Goal: Find specific fact: Find specific fact

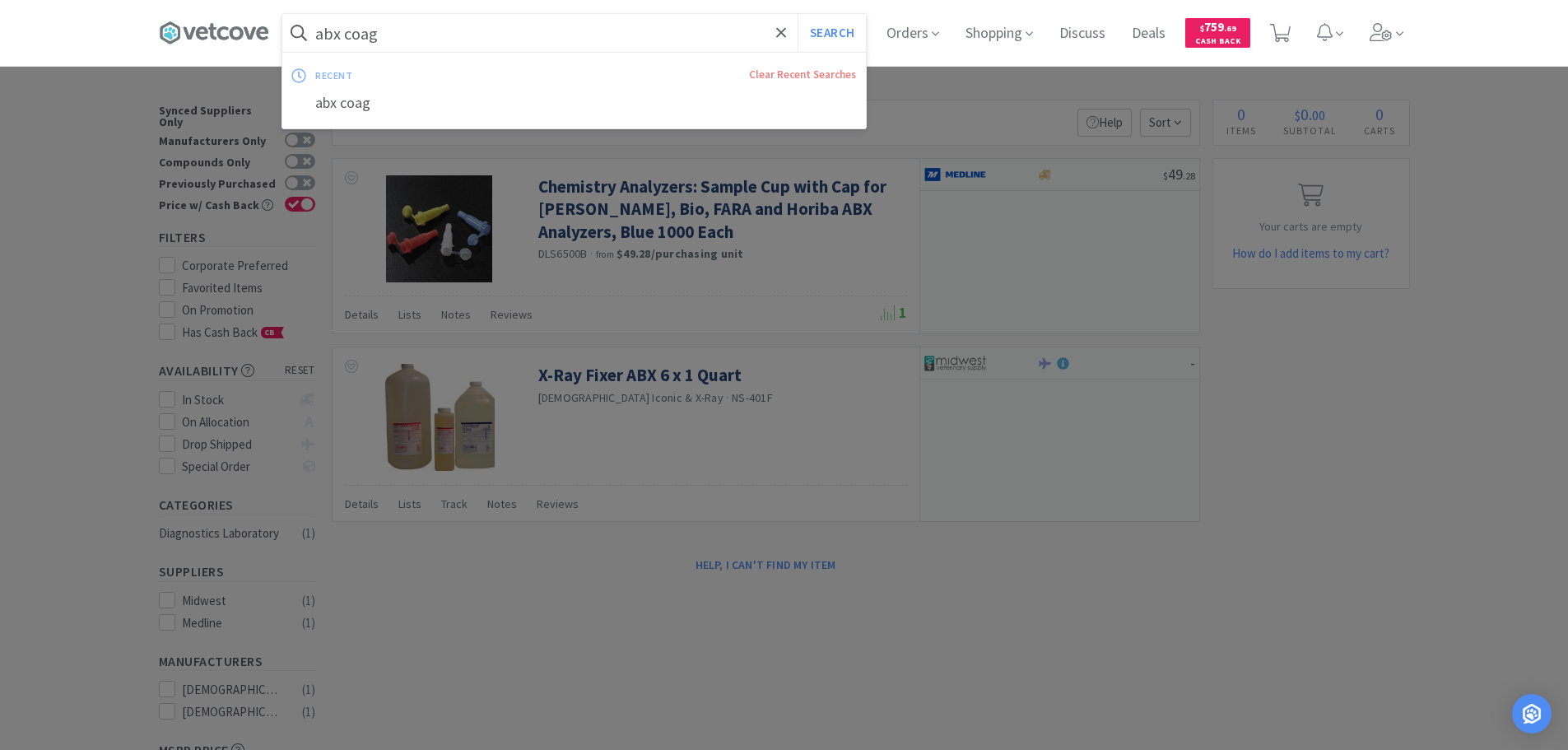
click at [515, 24] on input "abx coag" at bounding box center [573, 33] width 583 height 38
paste input "119745"
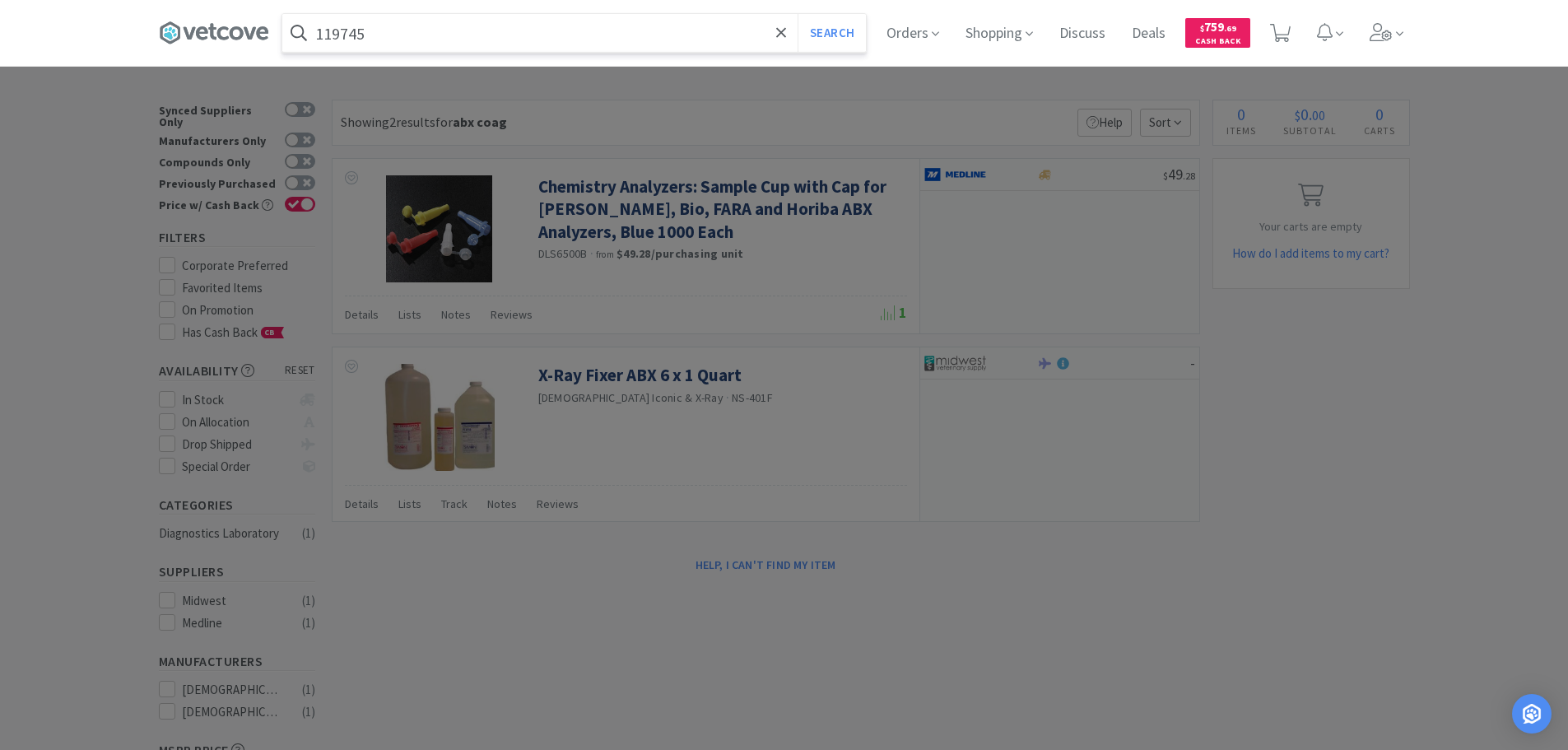
click at [798, 14] on button "Search" at bounding box center [832, 33] width 68 height 38
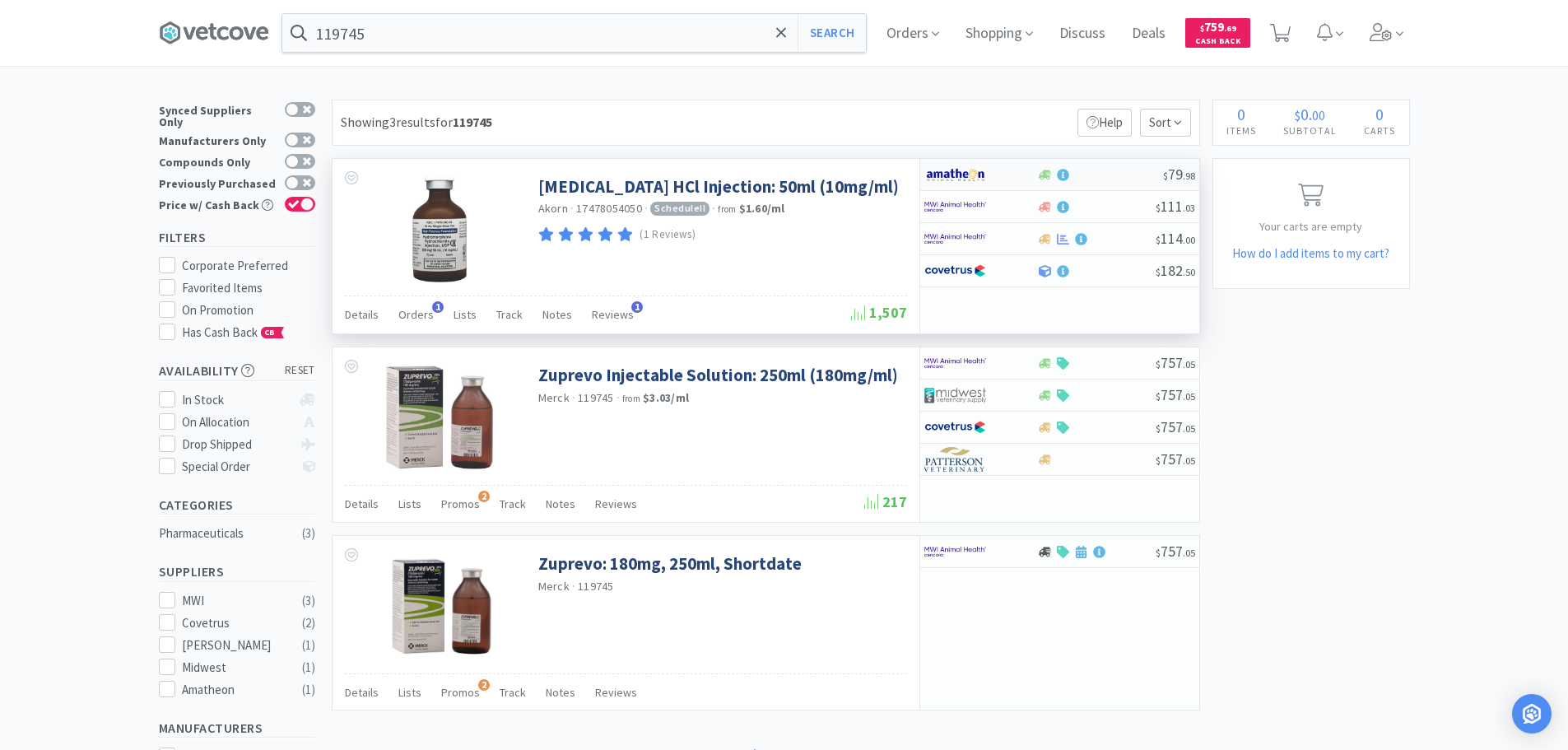
click at [1120, 175] on div at bounding box center [1100, 175] width 126 height 13
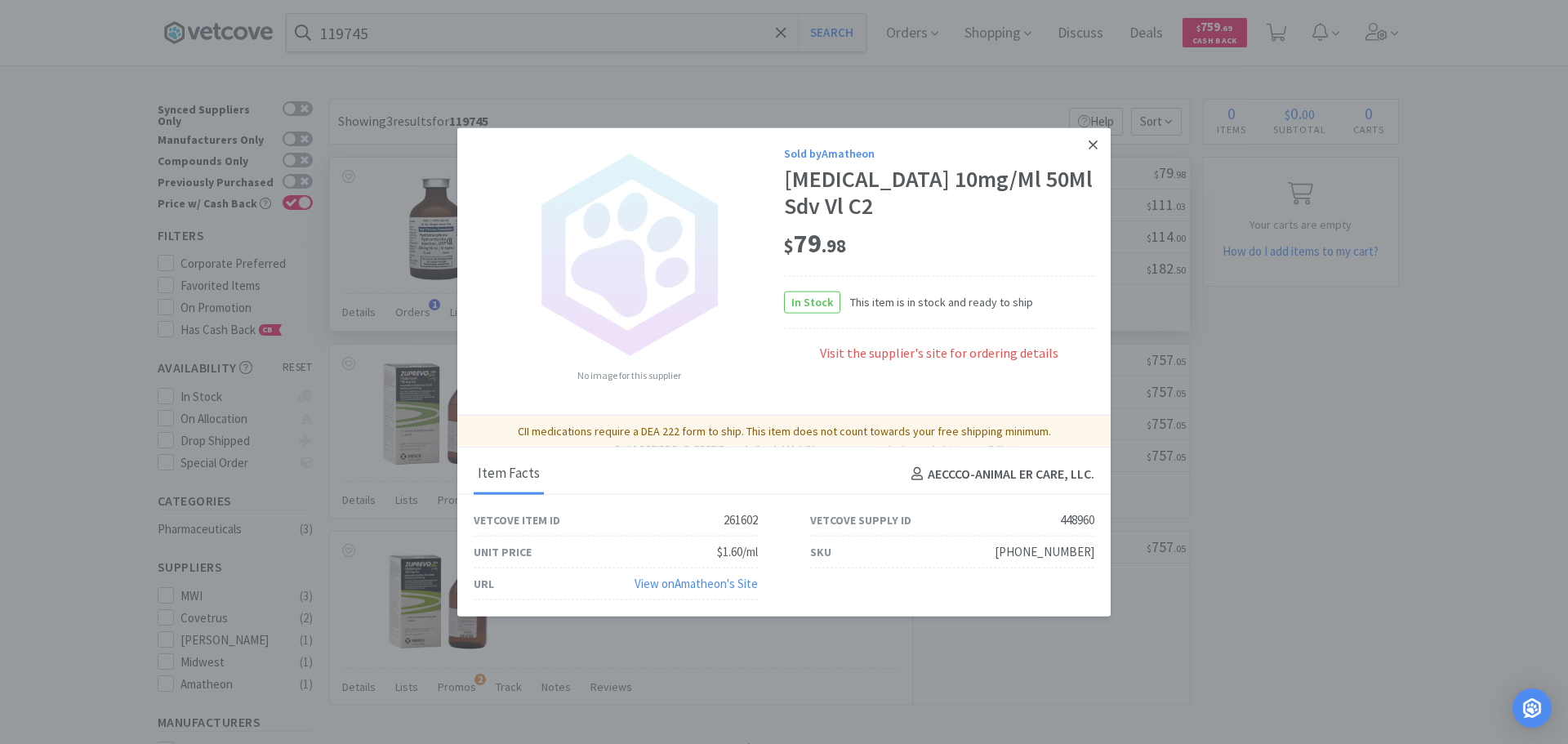
click at [1093, 146] on icon at bounding box center [1093, 144] width 9 height 14
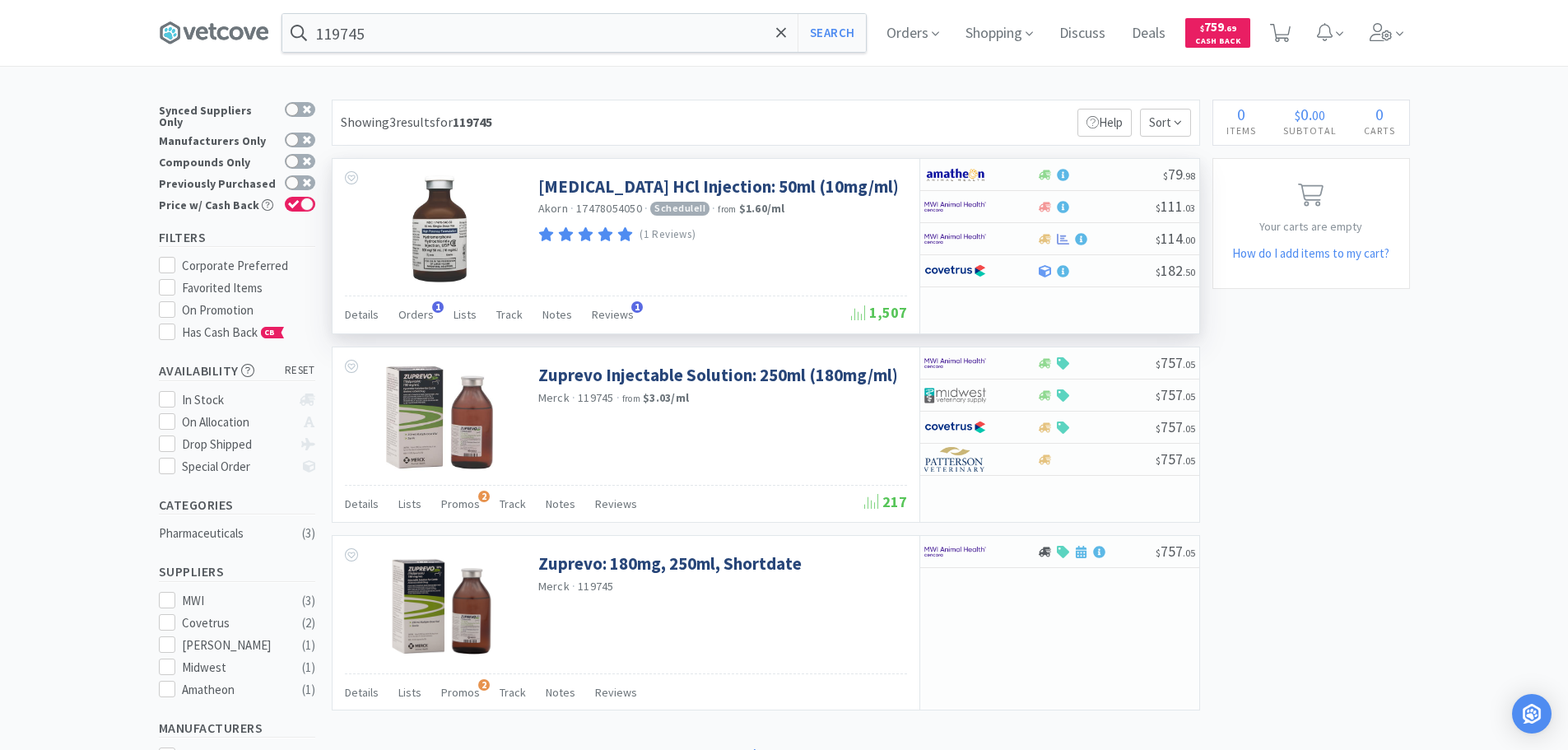
click at [1276, 346] on div "× Filter Results Synced Suppliers Only Manufacturers Only Compounds Only Previo…" at bounding box center [784, 575] width 1251 height 951
click at [595, 36] on input "119745" at bounding box center [573, 33] width 583 height 38
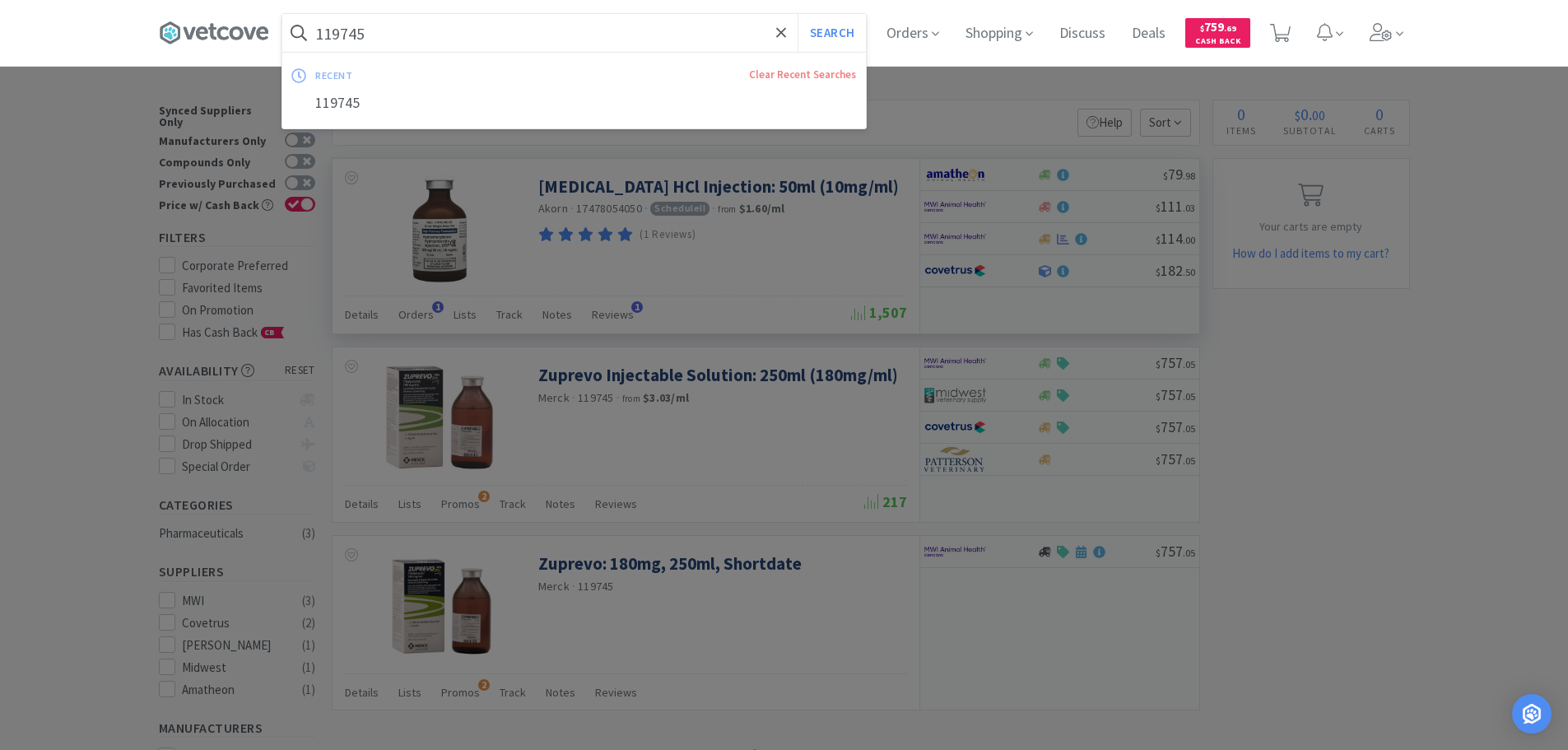
paste input "900656"
click at [798, 14] on button "Search" at bounding box center [832, 33] width 68 height 38
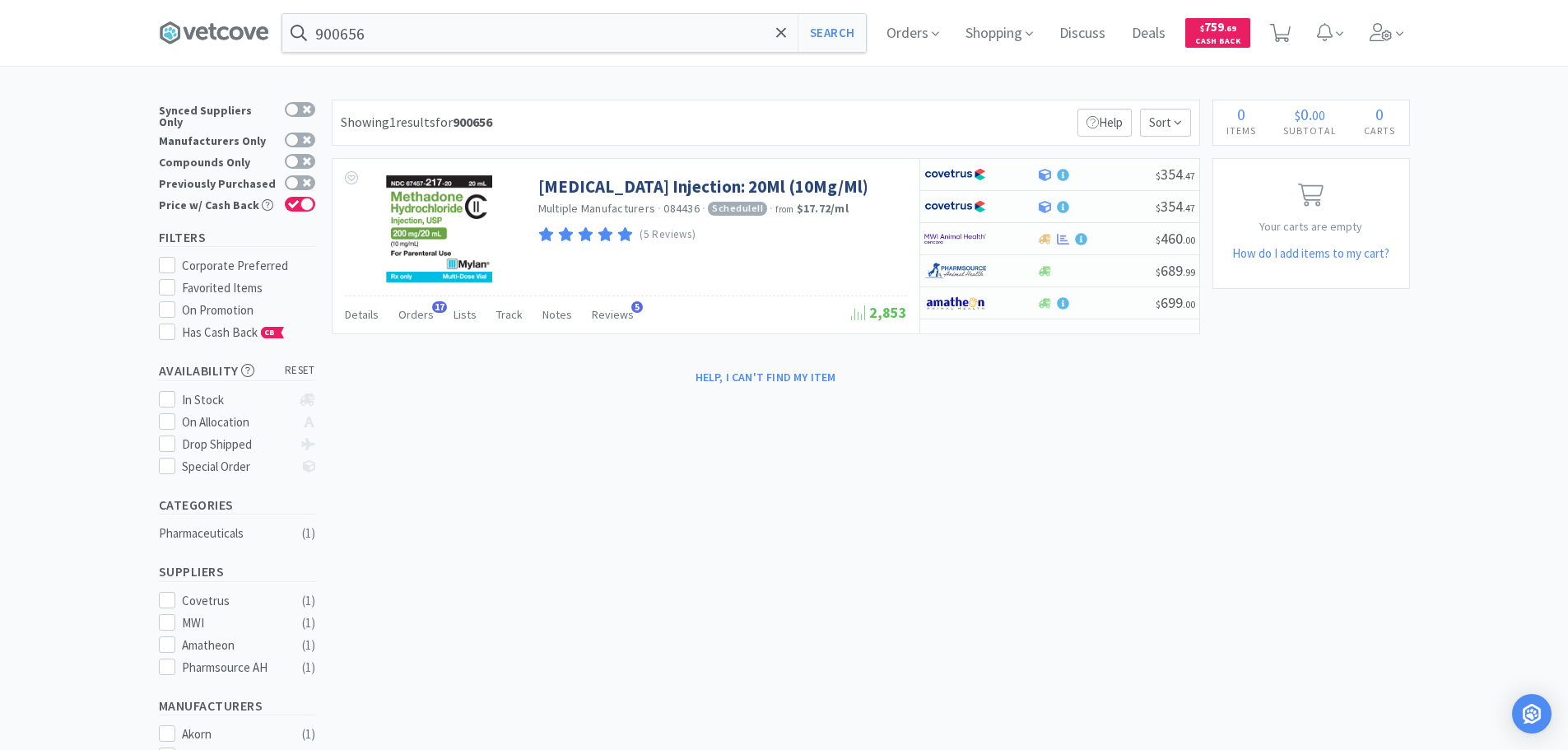
click at [688, 94] on div "900656 Search Orders Shopping Discuss Discuss Deals Deals $ 759 . 69 Cash Back …" at bounding box center [784, 503] width 1568 height 1006
click at [693, 102] on div "Showing 1 results for 900656 Filters Help Sort" at bounding box center [765, 123] width 868 height 46
click at [693, 113] on div "Showing 1 results for 900656 Filters Help Sort" at bounding box center [765, 123] width 868 height 46
click at [707, 116] on div "Showing 1 results for 900656 Filters Help Sort" at bounding box center [765, 123] width 868 height 46
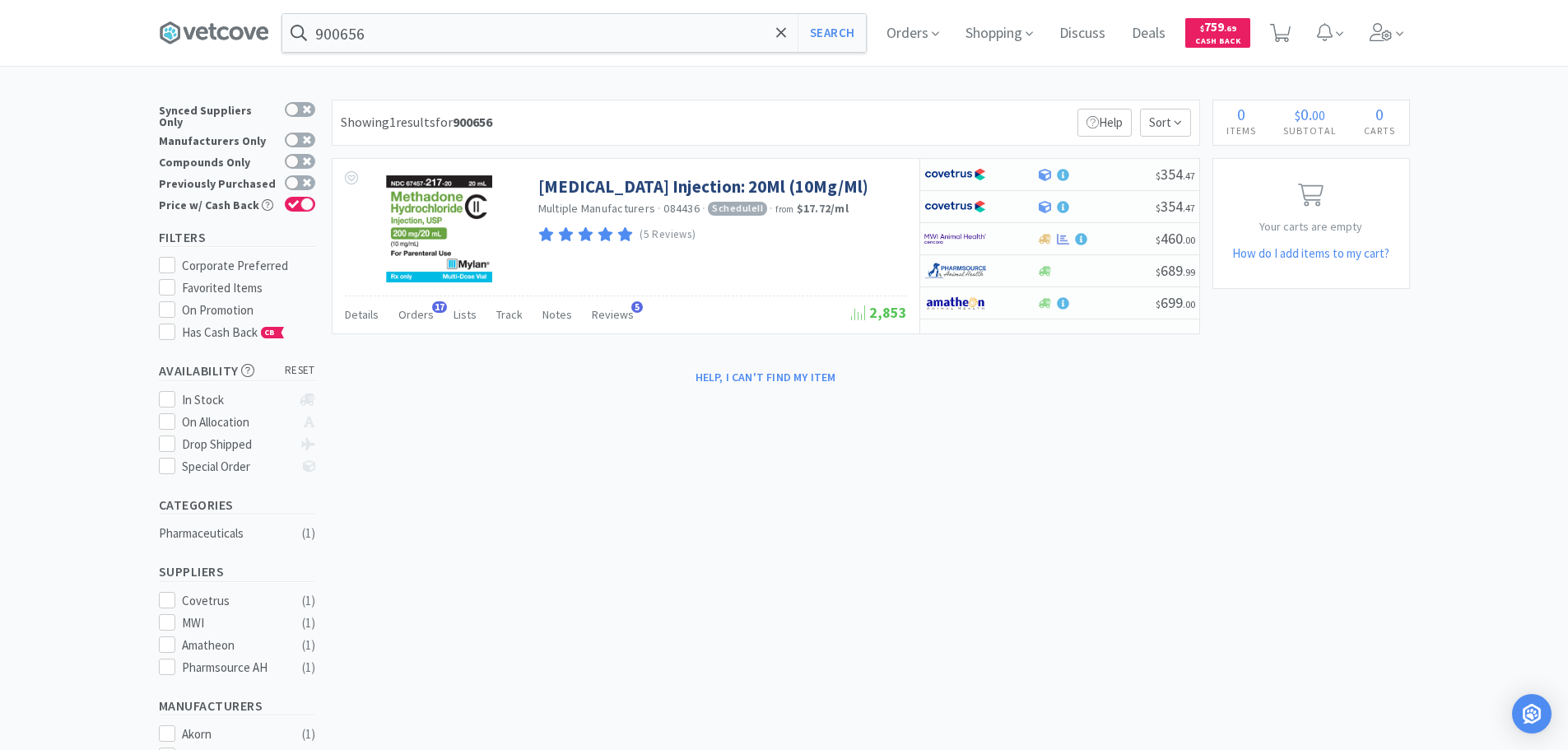
click at [676, 114] on div "Showing 1 results for 900656 Filters Help Sort" at bounding box center [765, 123] width 868 height 46
type input "119745"
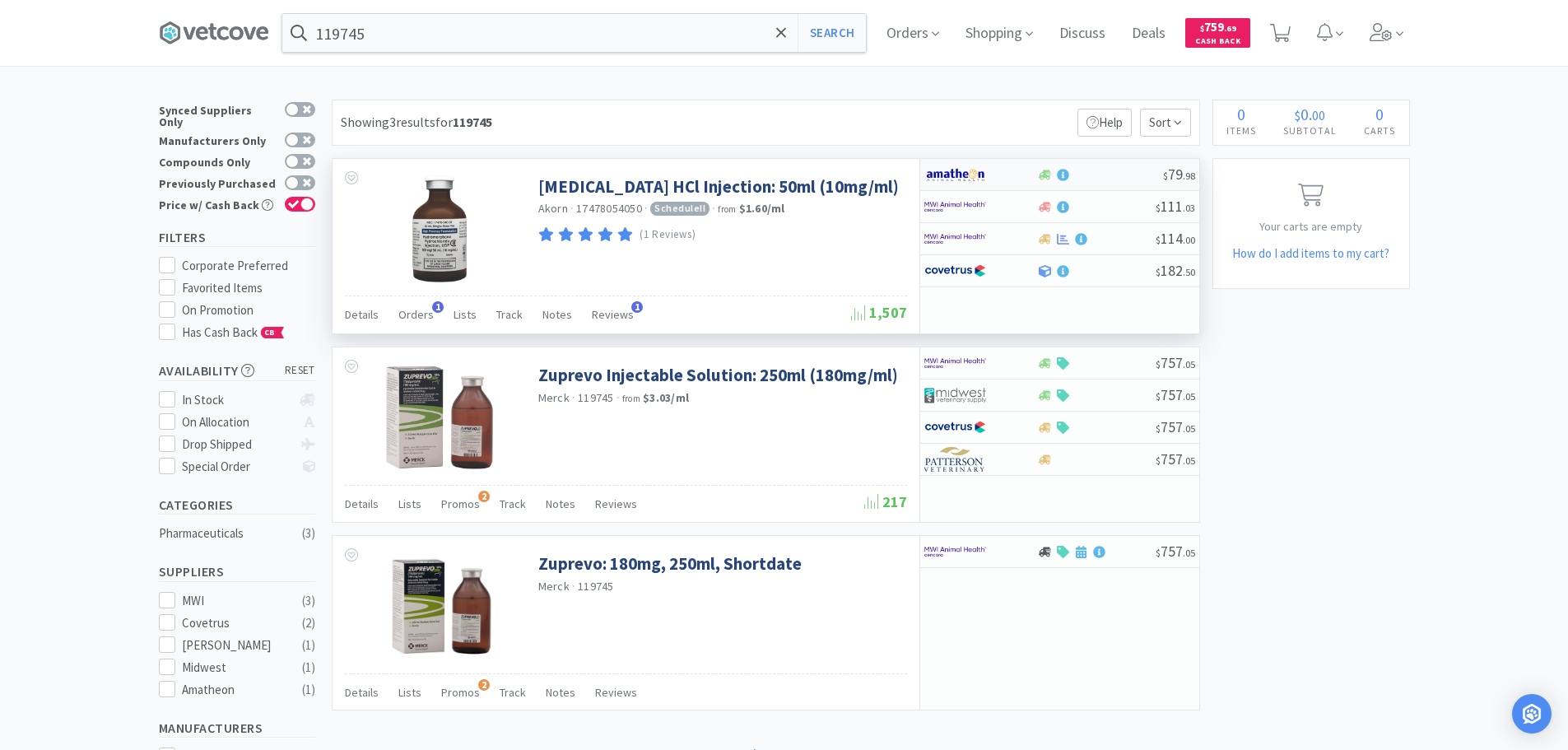
click at [1097, 170] on div at bounding box center [1100, 175] width 126 height 13
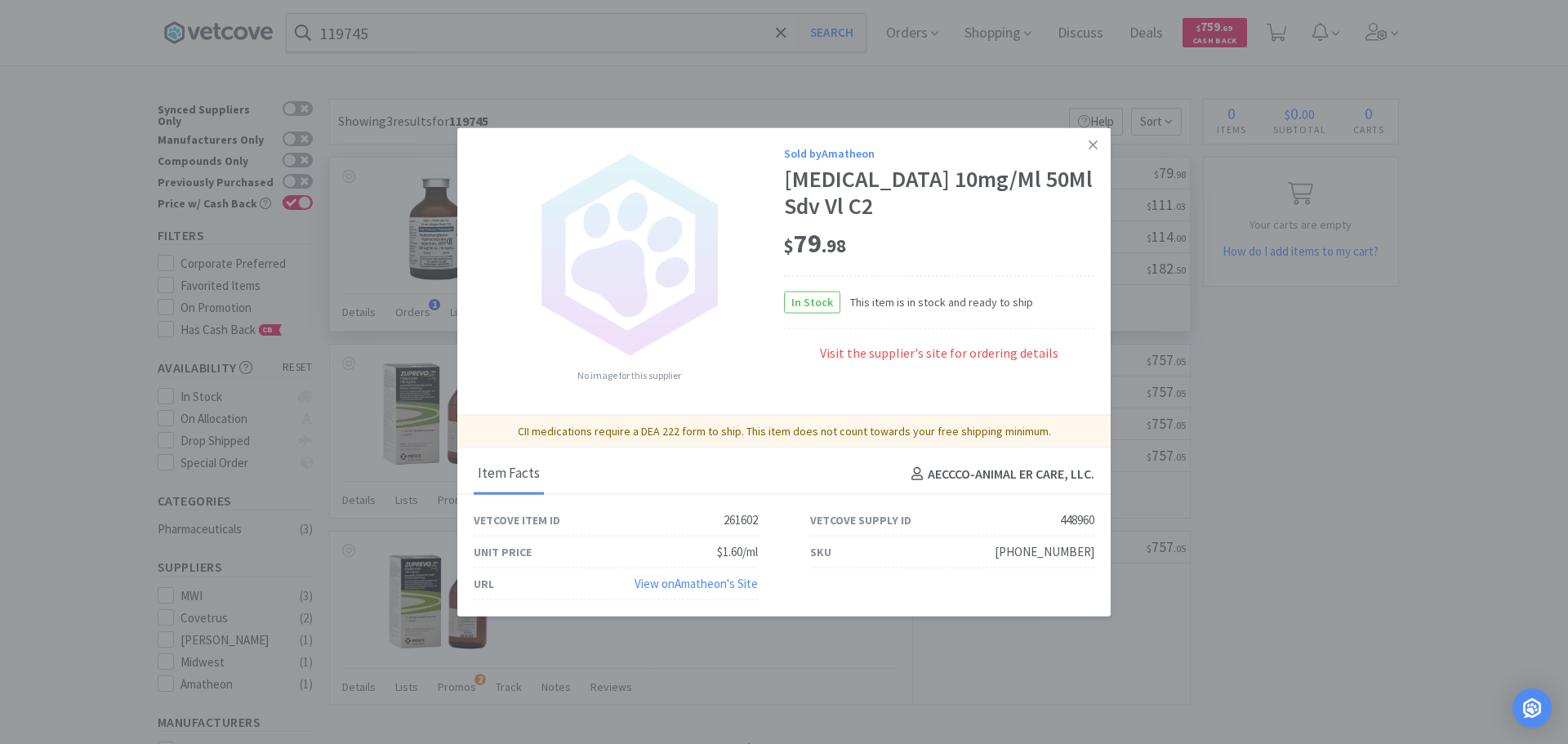
click at [1037, 232] on div "$ 79 . 98" at bounding box center [939, 244] width 310 height 34
drag, startPoint x: 1065, startPoint y: 558, endPoint x: 1015, endPoint y: 558, distance: 50.0
click at [1015, 558] on div "SKU [PHONE_NUMBER]" at bounding box center [953, 553] width 336 height 32
copy div "[PHONE_NUMBER]"
click at [1093, 148] on icon at bounding box center [1093, 144] width 9 height 14
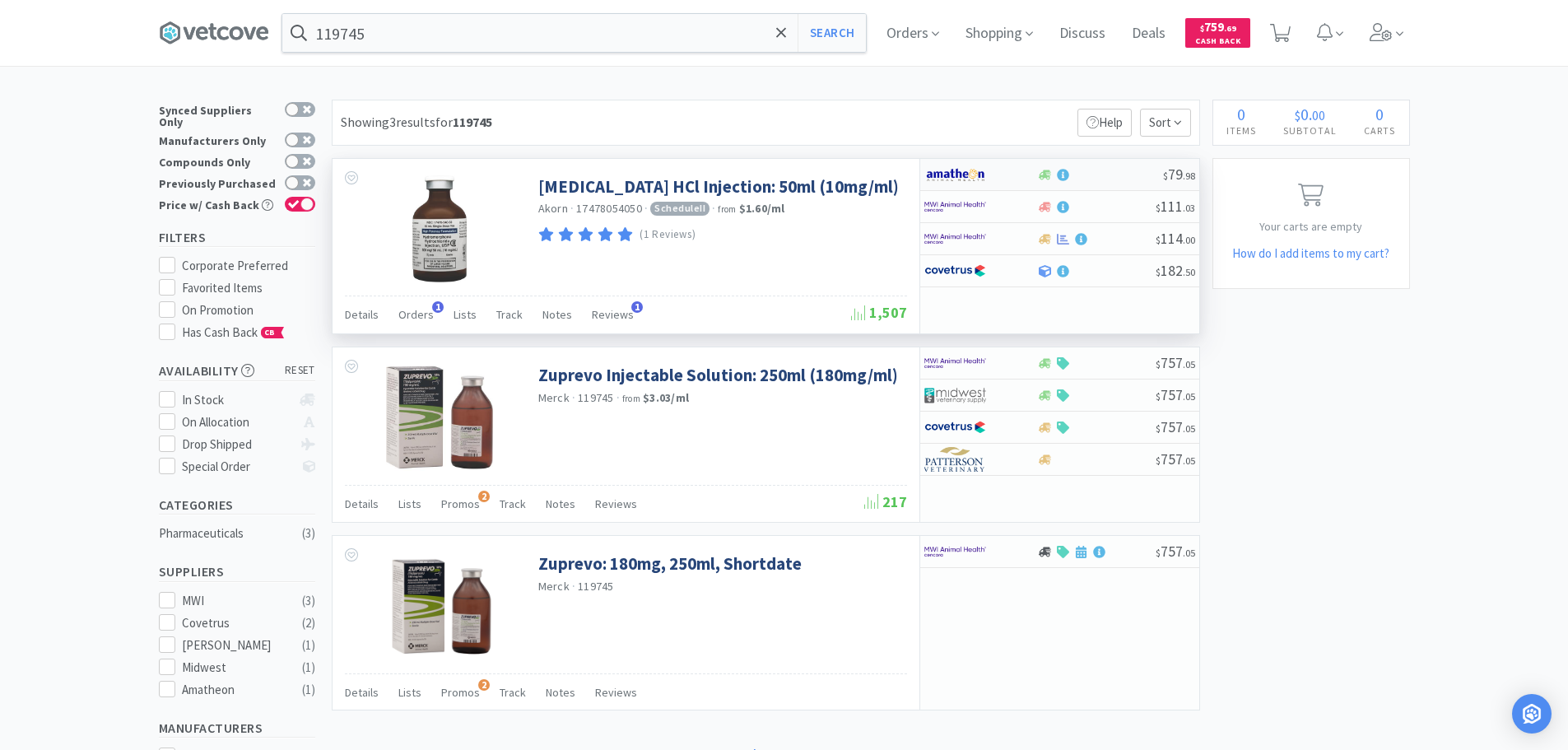
click at [1110, 180] on div at bounding box center [1100, 175] width 126 height 13
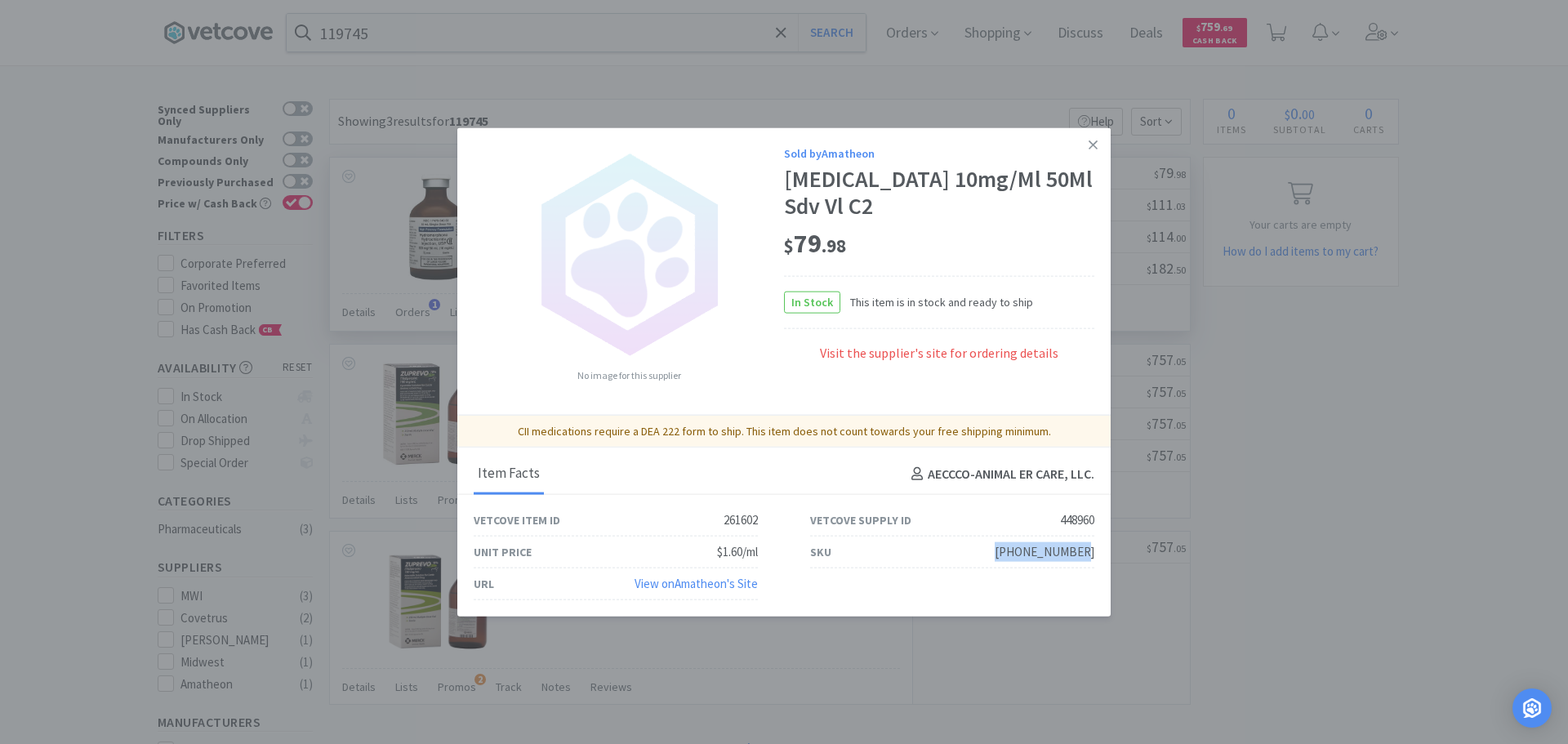
drag, startPoint x: 1098, startPoint y: 551, endPoint x: 1012, endPoint y: 558, distance: 86.3
click at [1012, 558] on div "SKU [PHONE_NUMBER]" at bounding box center [953, 553] width 336 height 32
copy div "[PHONE_NUMBER]"
